Goal: Information Seeking & Learning: Learn about a topic

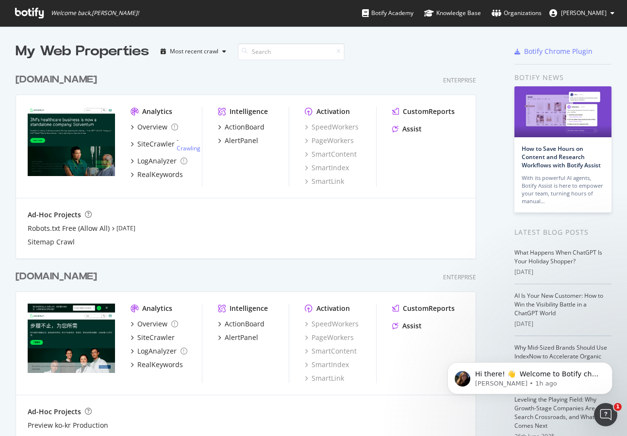
scroll to position [429, 612]
click at [157, 143] on div "SiteCrawler" at bounding box center [155, 144] width 37 height 10
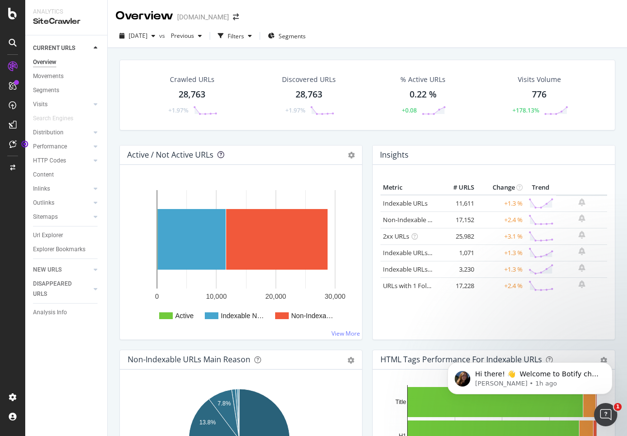
click at [222, 154] on icon at bounding box center [220, 154] width 7 height 7
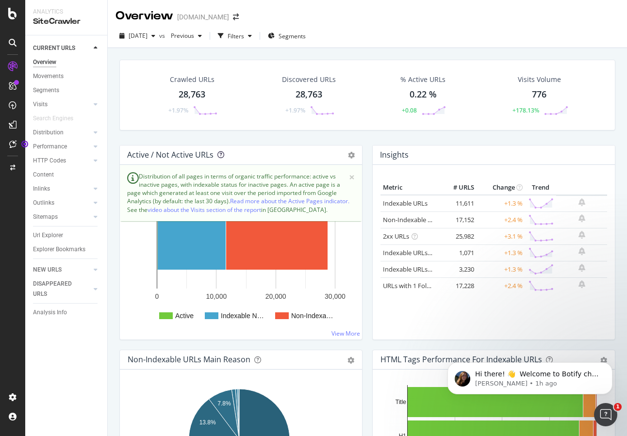
click at [222, 154] on icon at bounding box center [220, 154] width 7 height 7
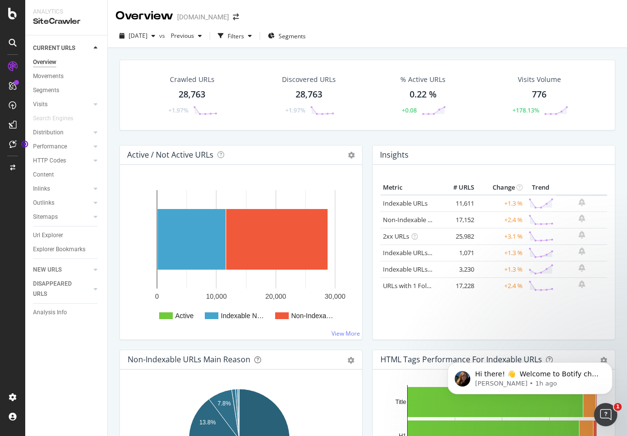
scroll to position [49, 0]
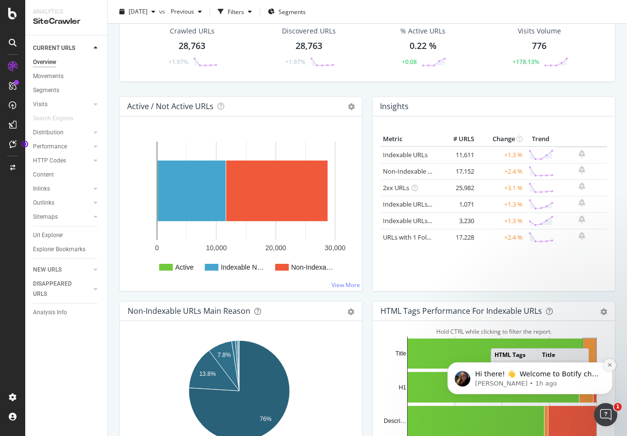
click at [607, 364] on icon "Dismiss notification" at bounding box center [609, 364] width 5 height 5
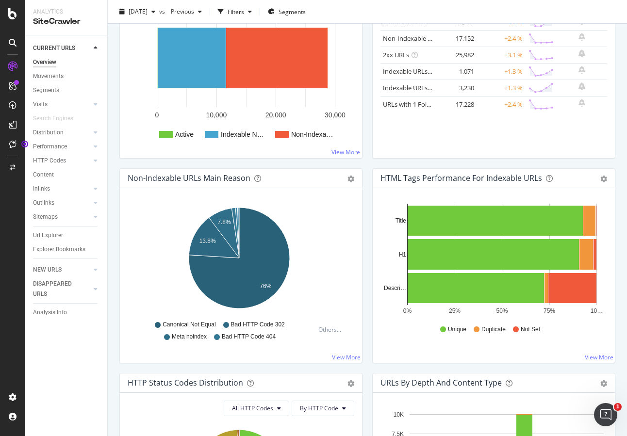
scroll to position [194, 0]
